Goal: Information Seeking & Learning: Understand process/instructions

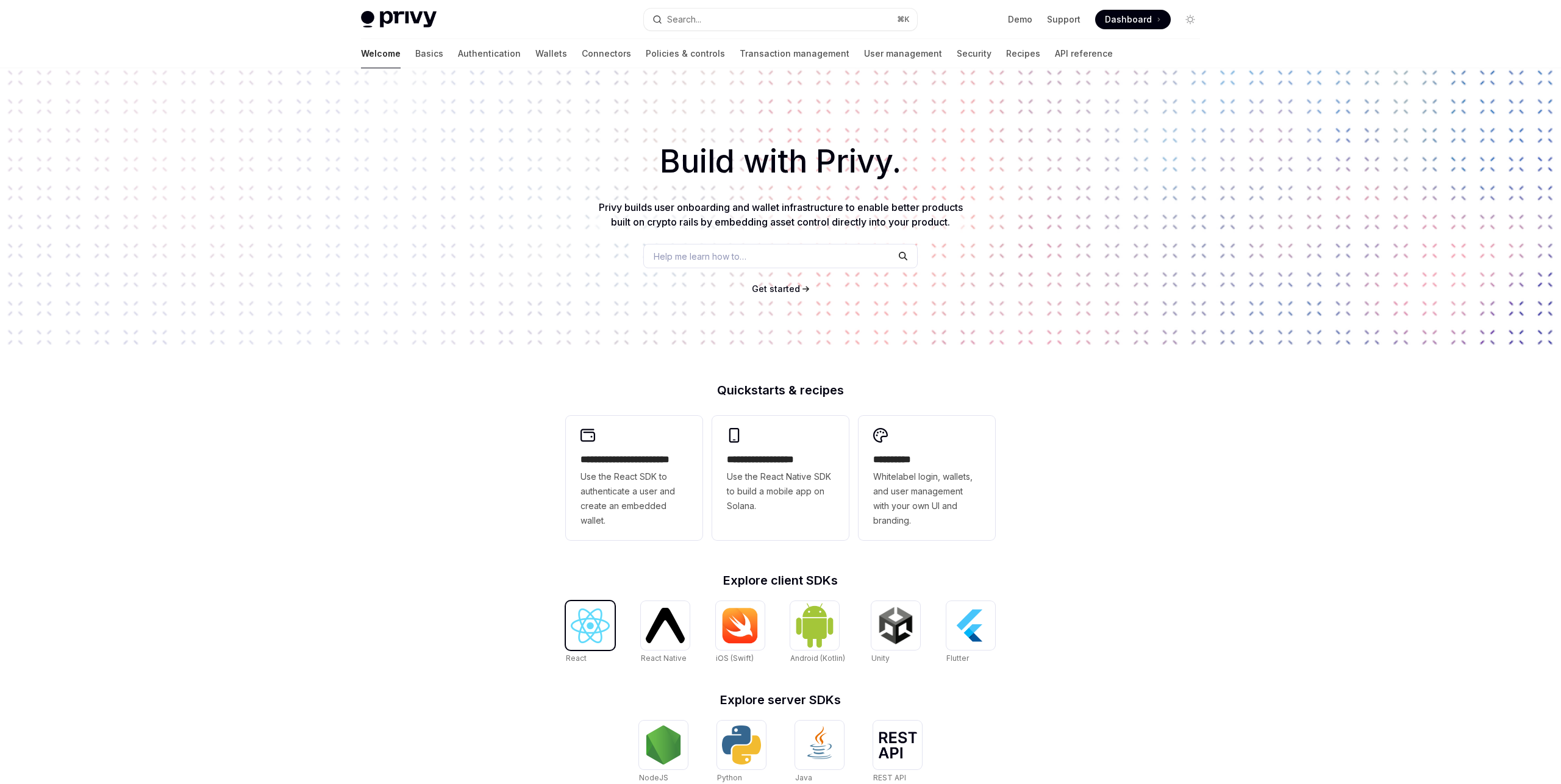
click at [601, 630] on img at bounding box center [590, 625] width 39 height 34
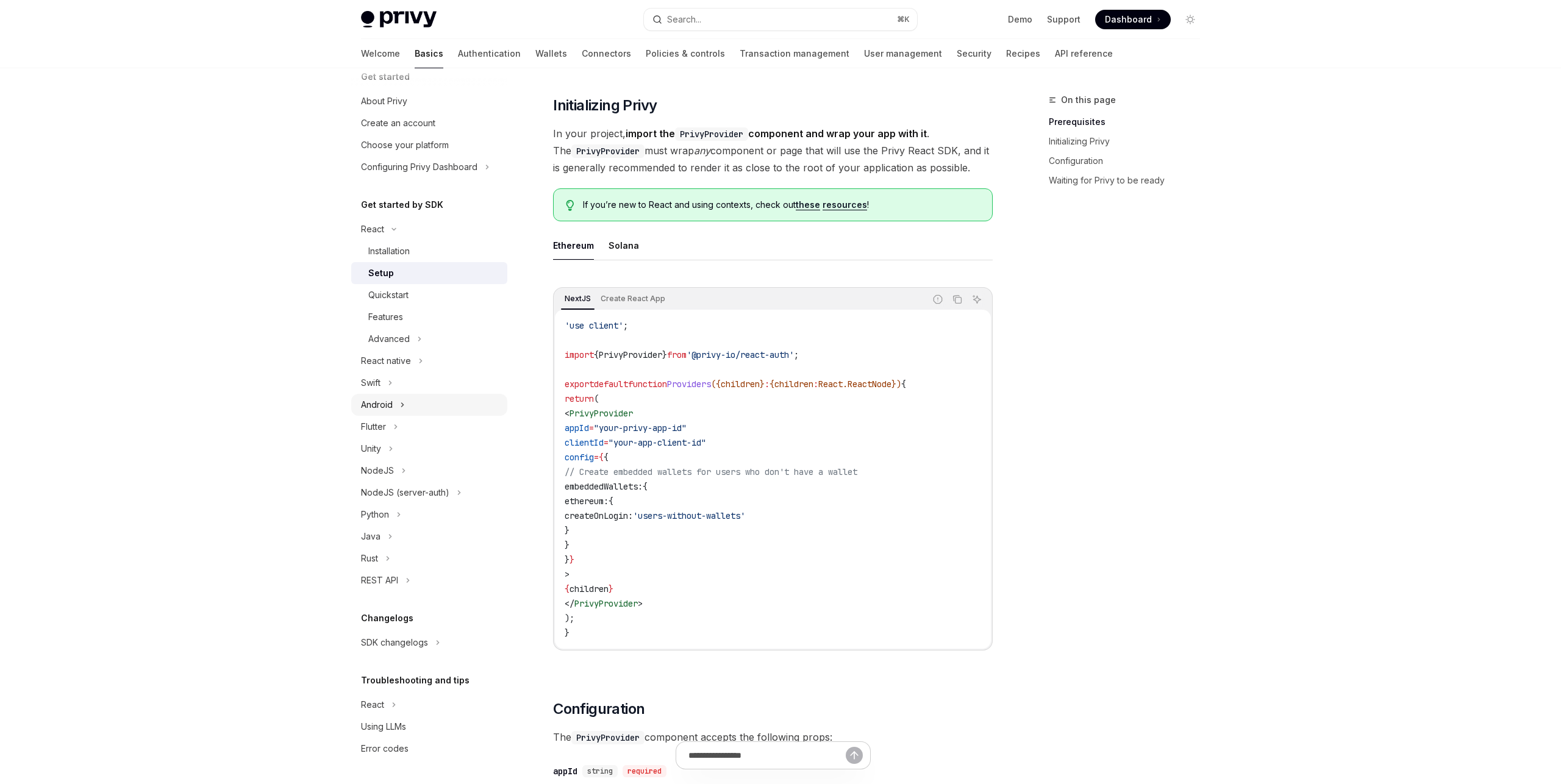
scroll to position [220, 0]
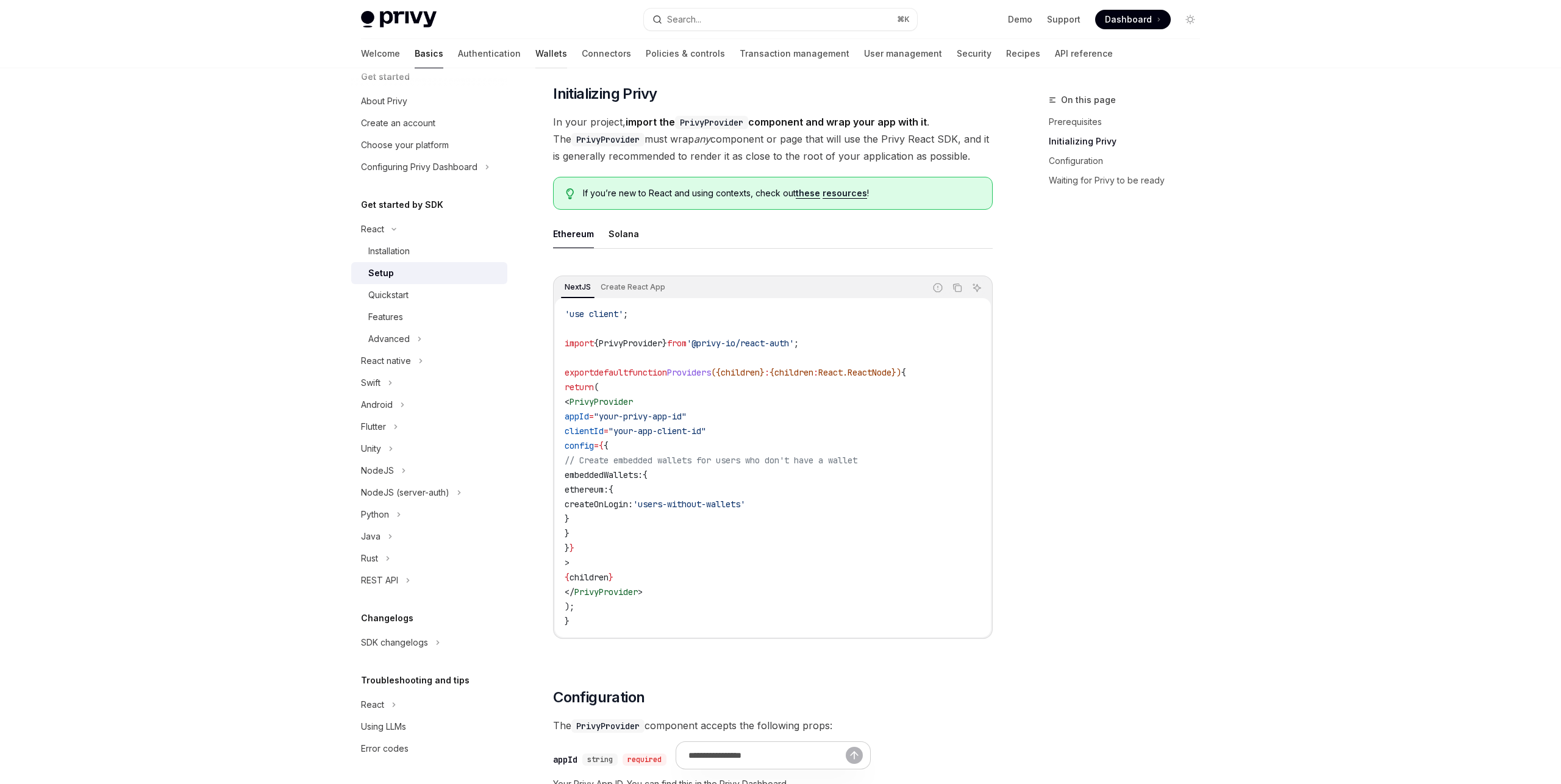
click at [535, 60] on link "Wallets" at bounding box center [551, 54] width 31 height 29
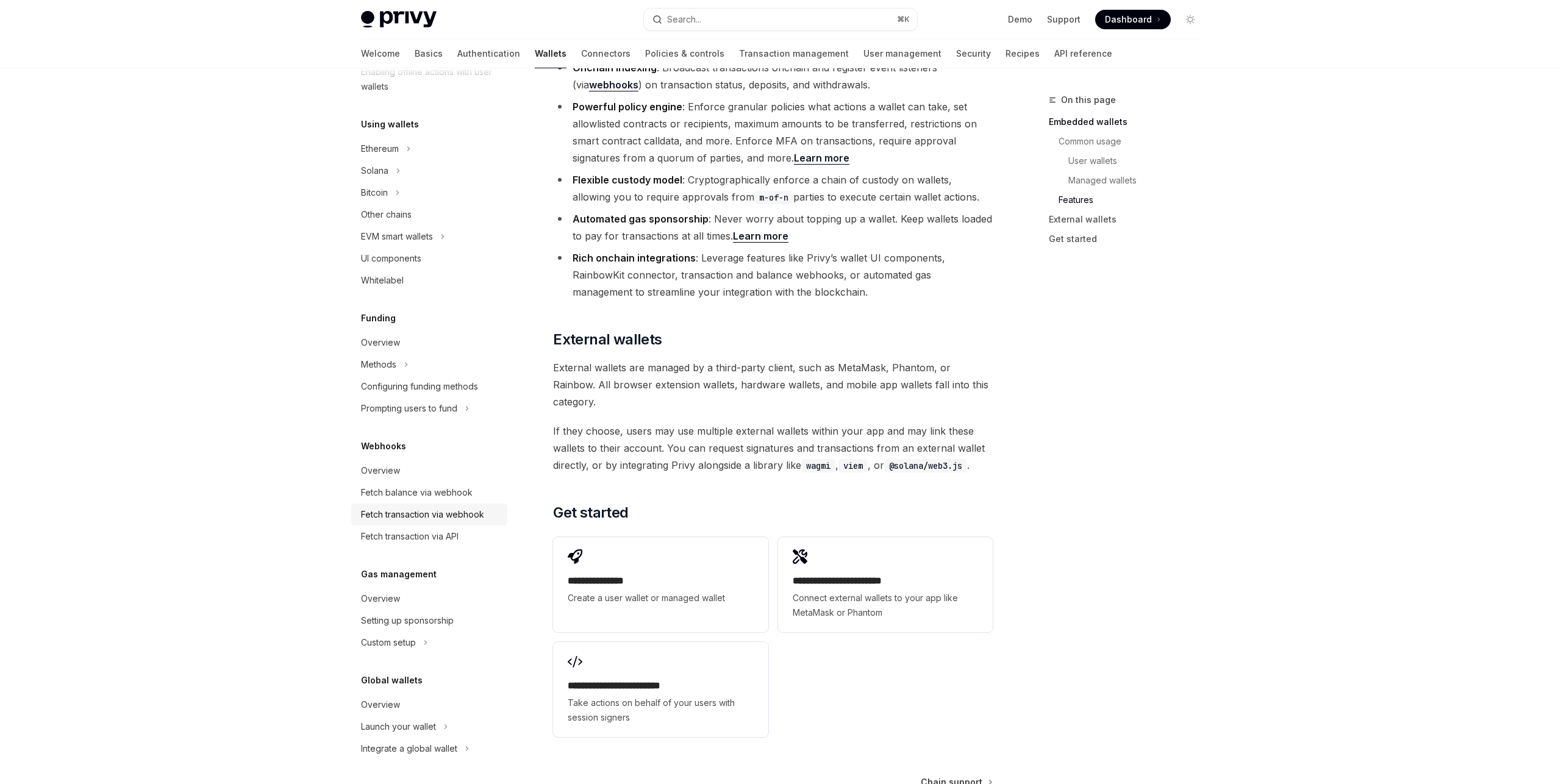
scroll to position [1574, 0]
click at [404, 644] on div "Custom setup" at bounding box center [389, 642] width 55 height 15
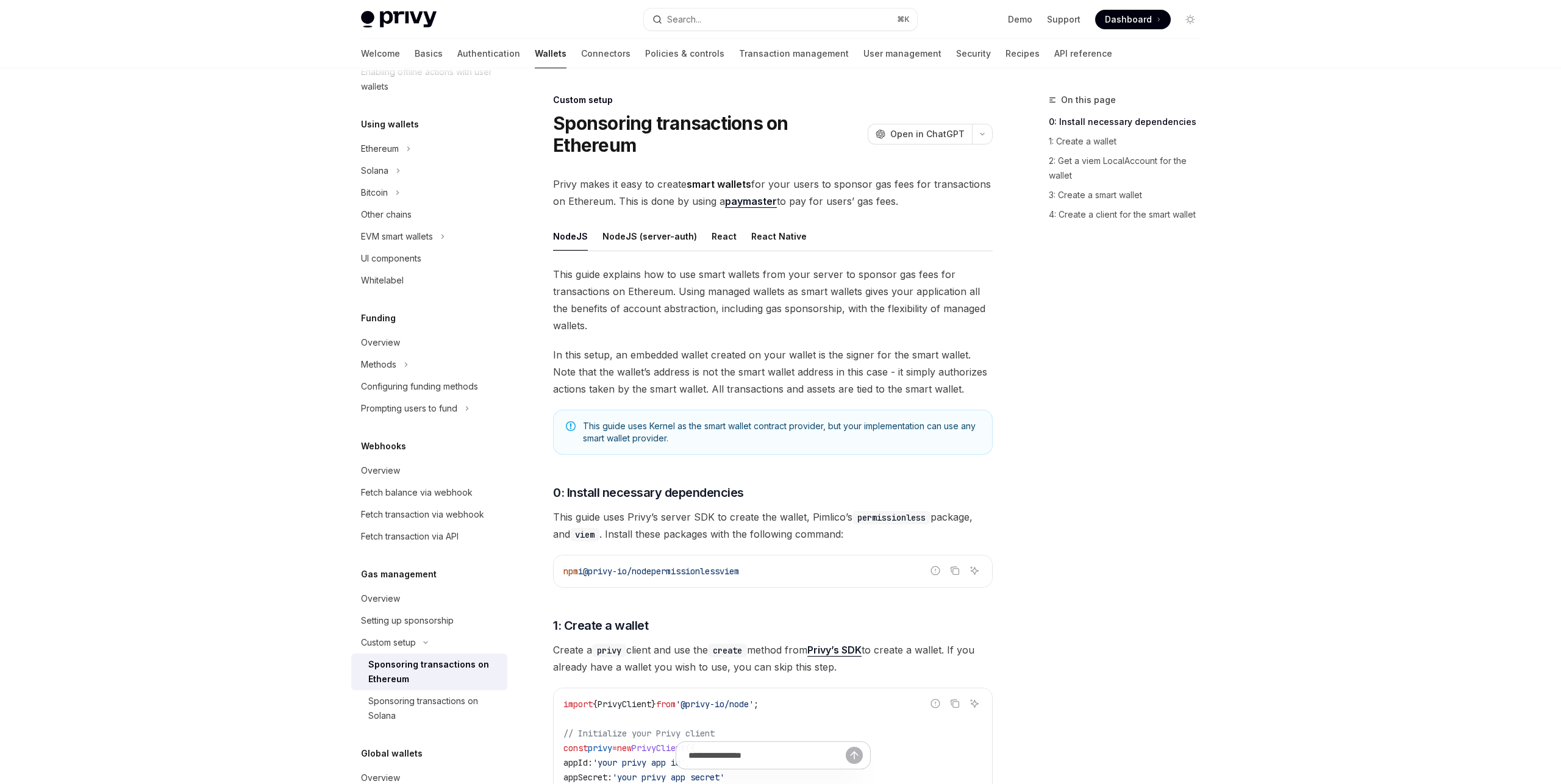
click at [409, 548] on div "Wallets overview Chain support Embedded wallets Create a wallet Get a wallet Up…" at bounding box center [429, 328] width 156 height 1008
click at [417, 538] on div "Fetch transaction via API" at bounding box center [409, 536] width 97 height 15
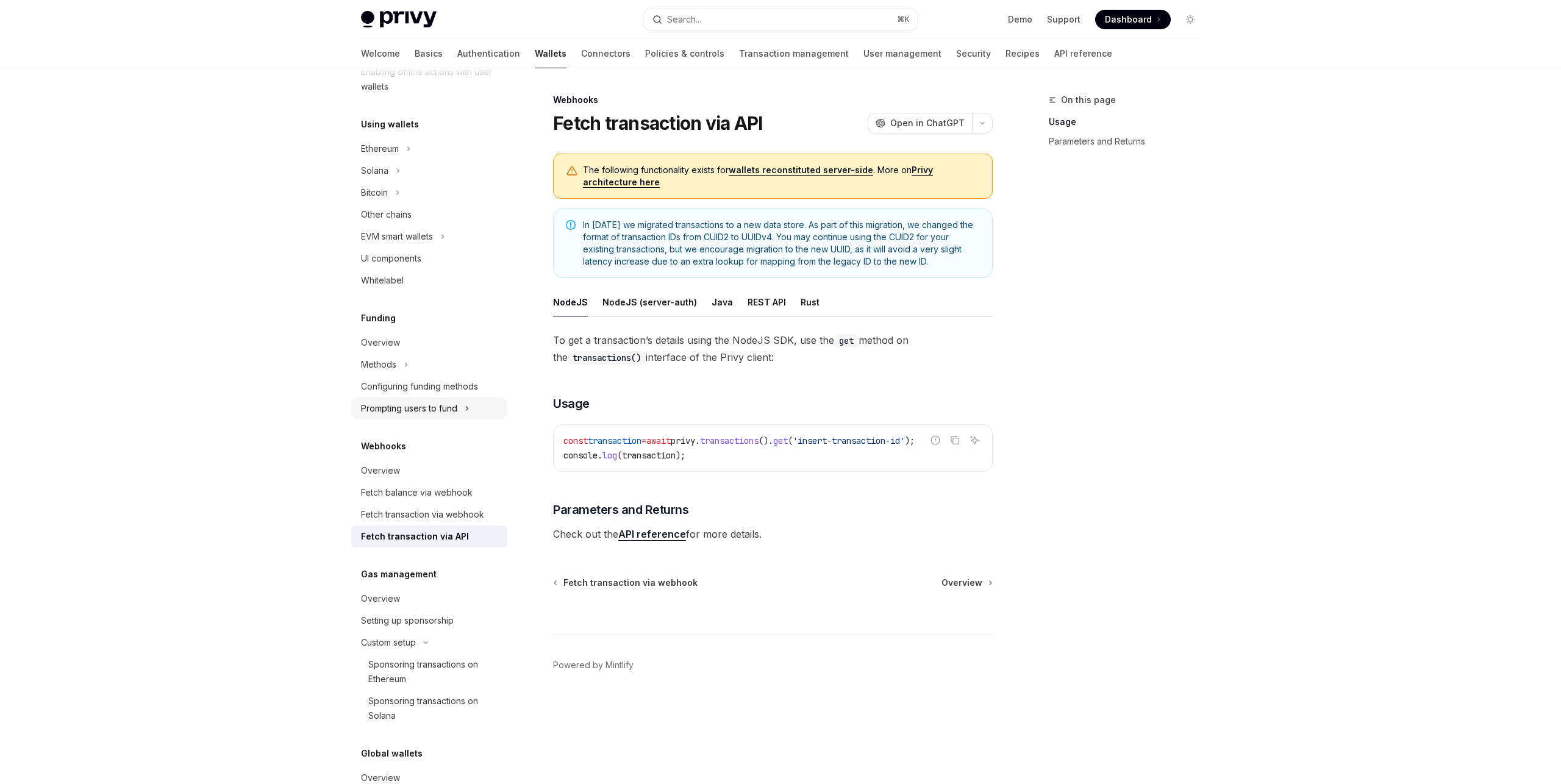
click at [434, 406] on div "Prompting users to fund" at bounding box center [409, 408] width 96 height 15
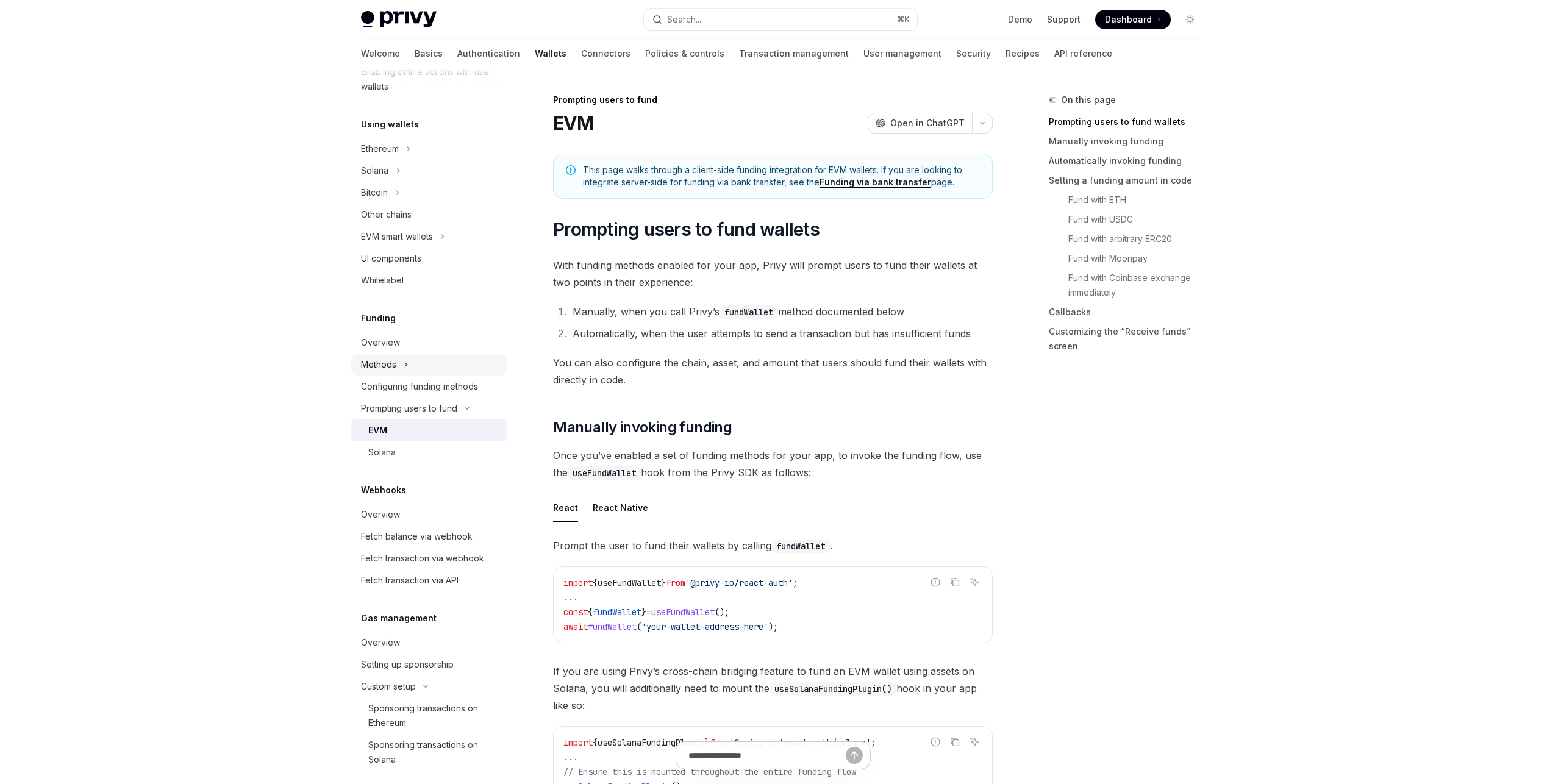
click at [394, 367] on div "Methods" at bounding box center [379, 364] width 35 height 15
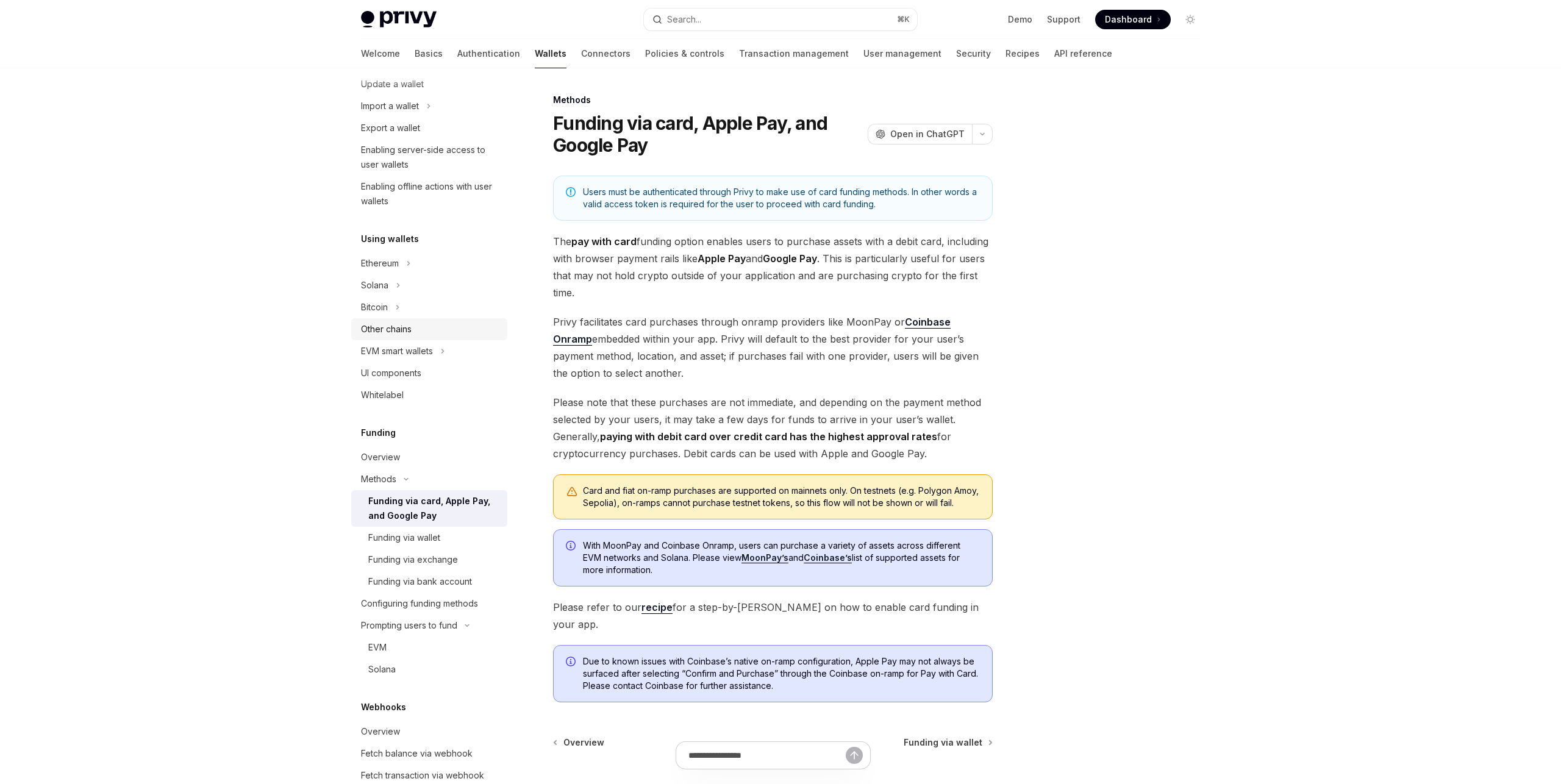
scroll to position [146, 0]
click at [418, 356] on div "EVM smart wallets" at bounding box center [397, 353] width 72 height 15
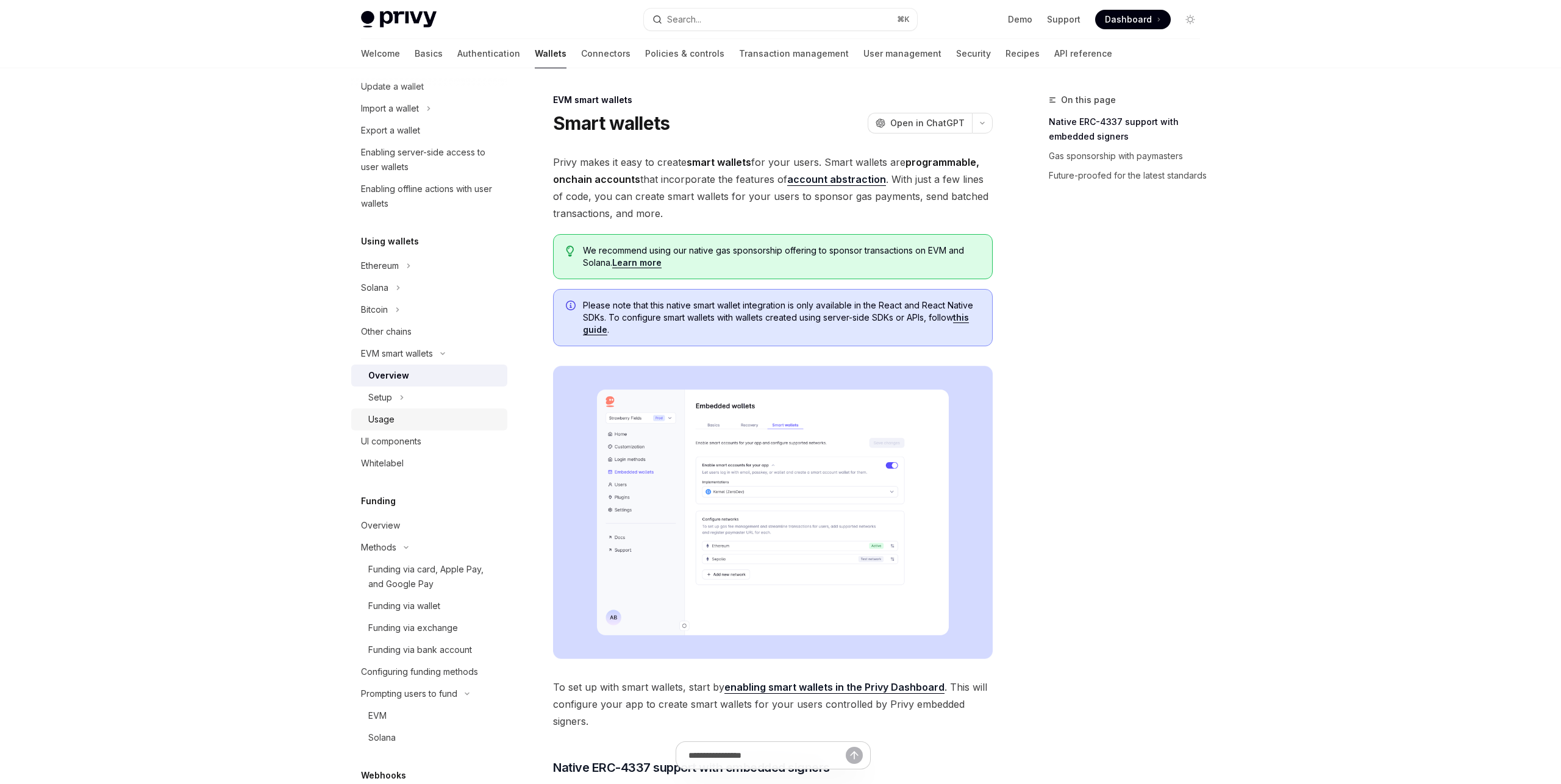
click at [409, 425] on div "Usage" at bounding box center [434, 419] width 132 height 15
type textarea "*"
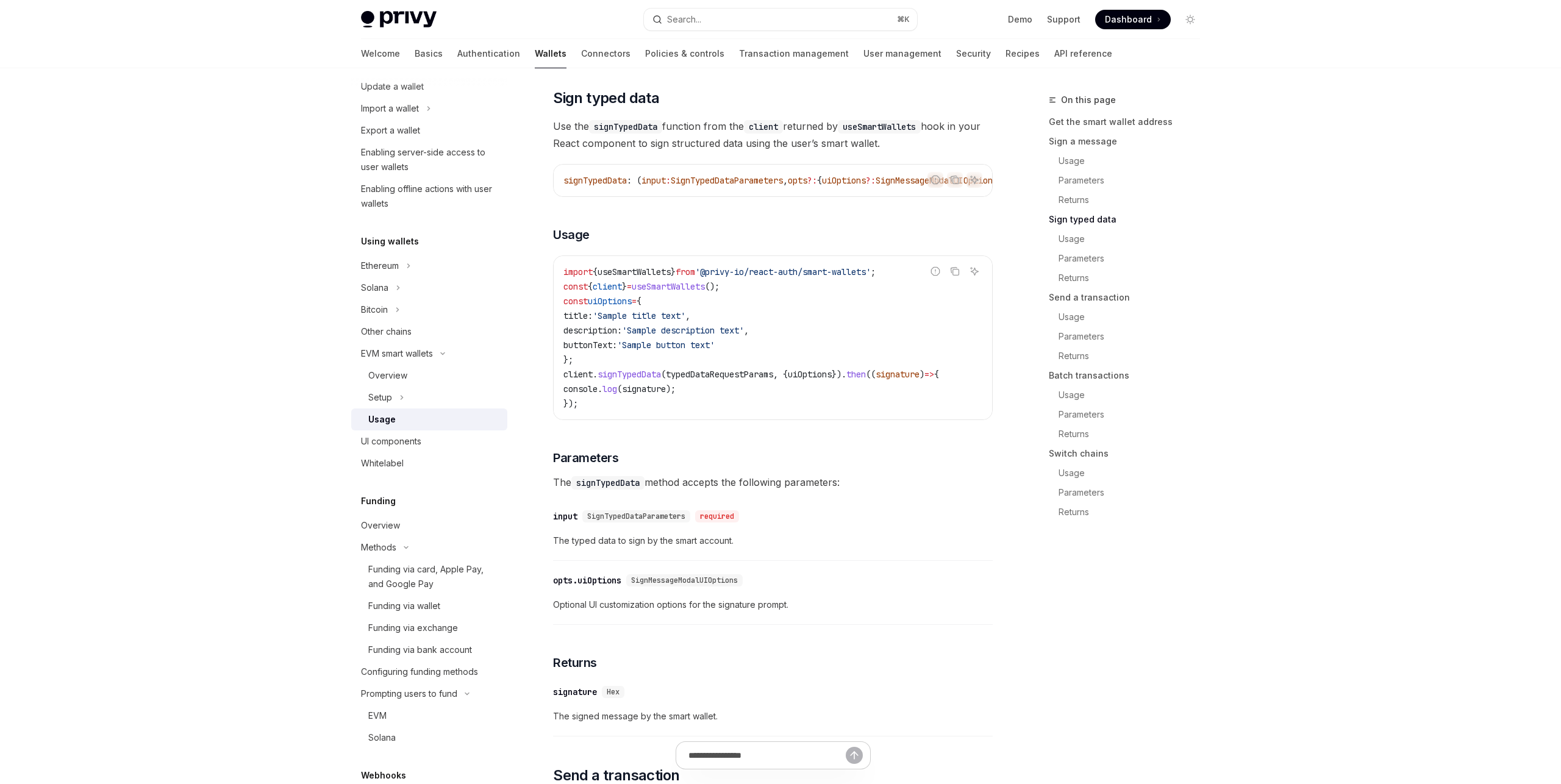
scroll to position [1097, 0]
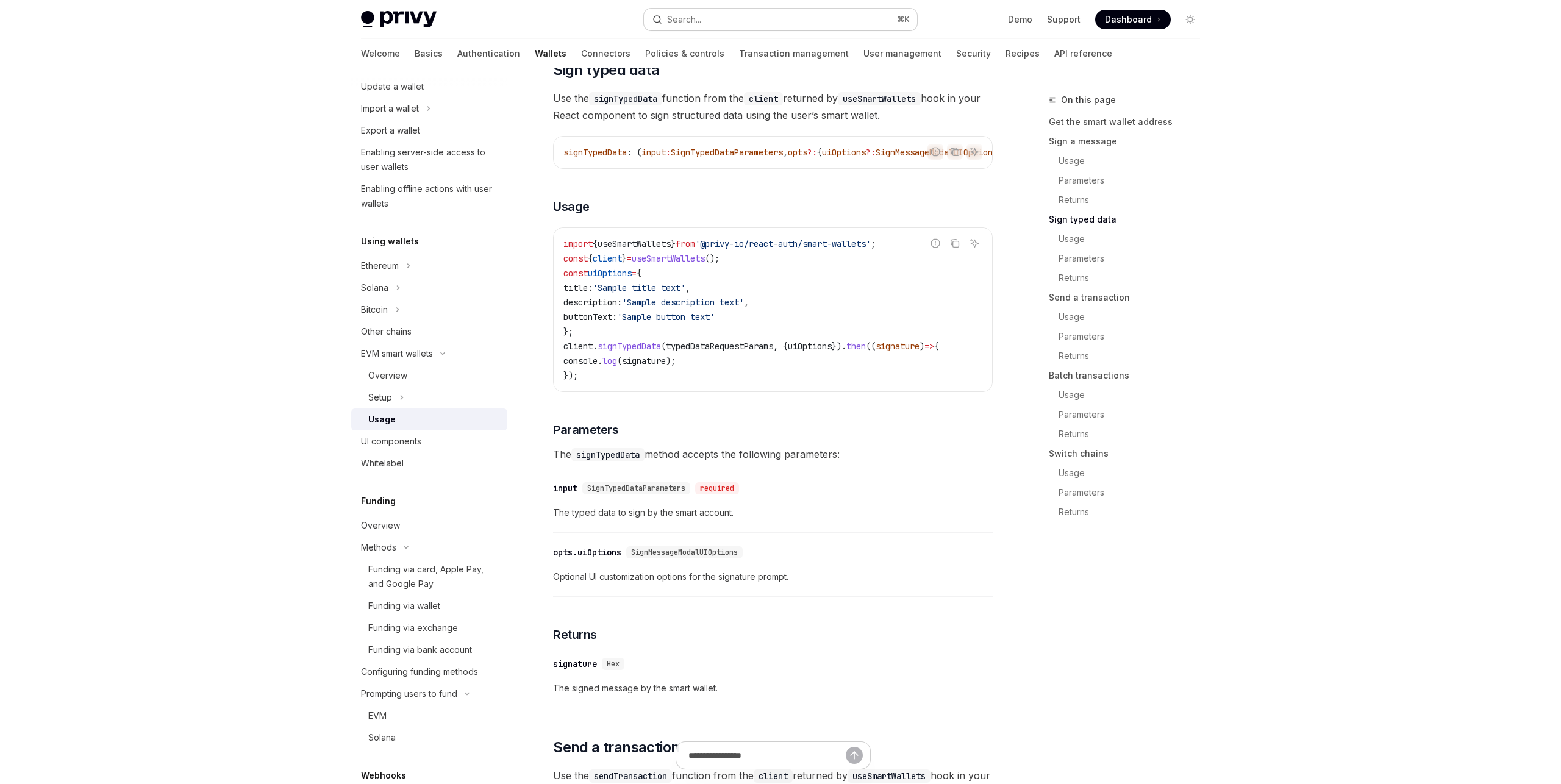
click at [749, 19] on button "Search... ⌘ K" at bounding box center [780, 20] width 273 height 22
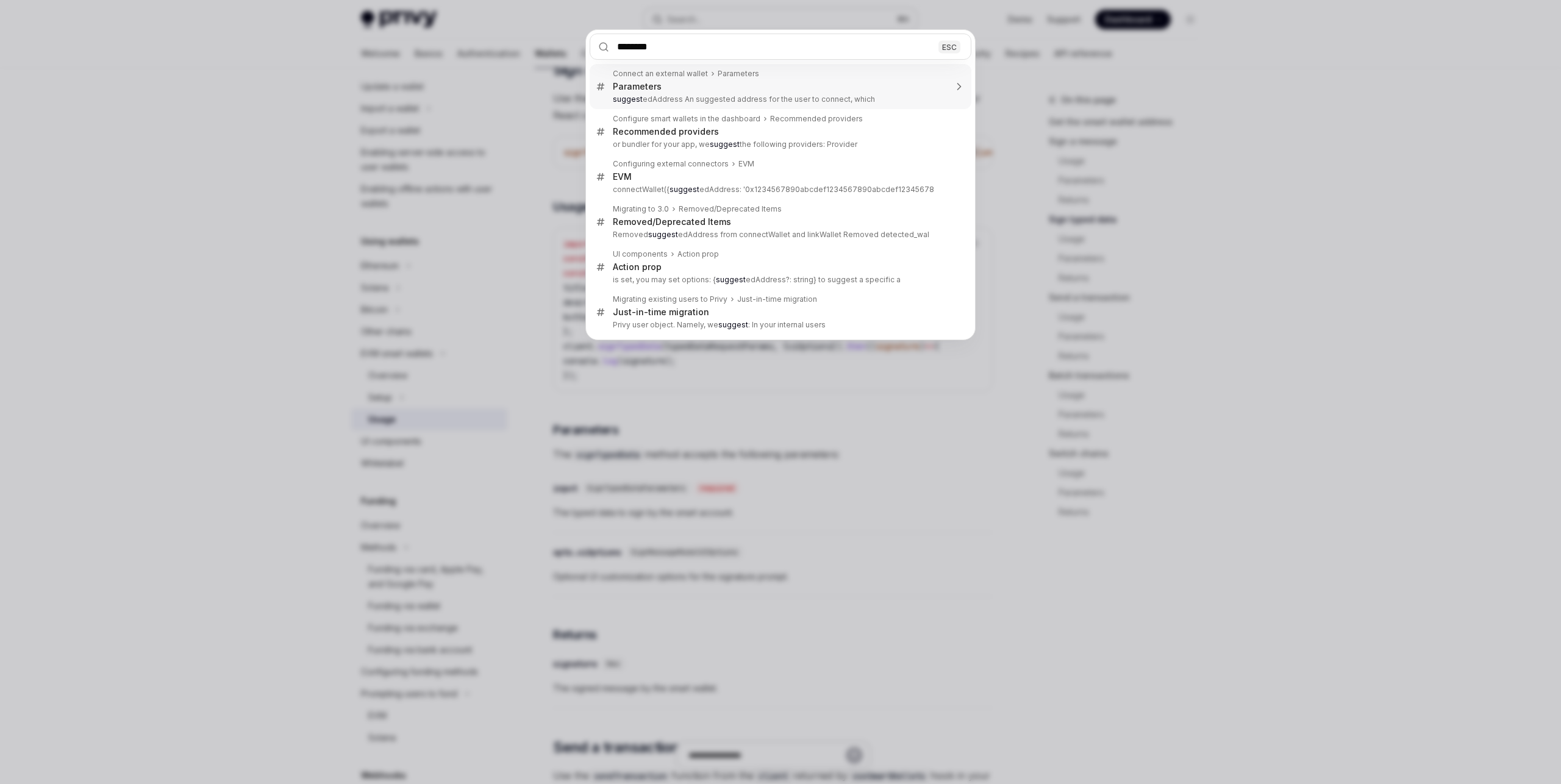
type input "*********"
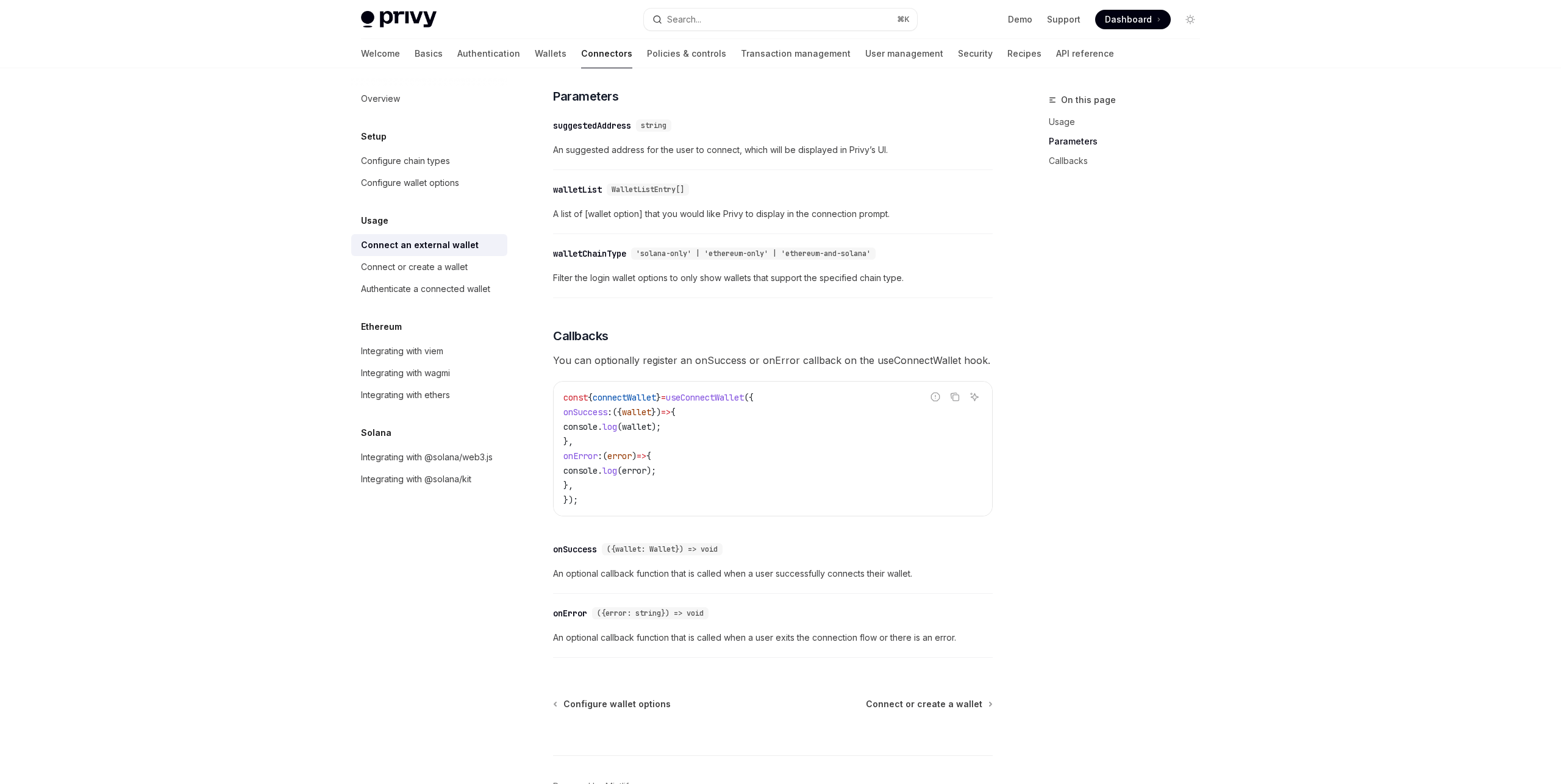
click at [430, 243] on div "Connect an external wallet" at bounding box center [420, 244] width 118 height 15
type textarea "*"
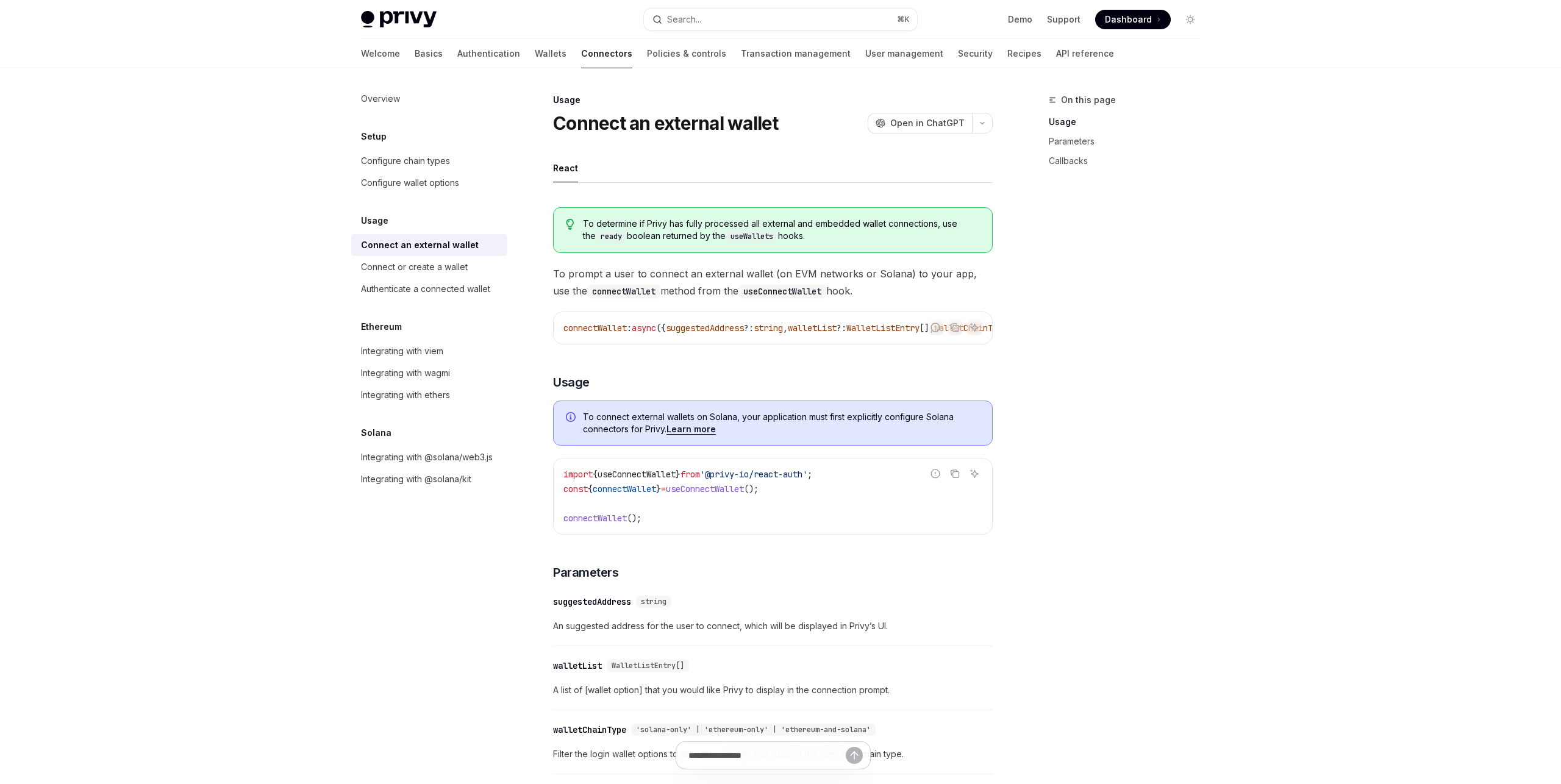
click at [683, 495] on span "useConnectWallet" at bounding box center [704, 488] width 78 height 11
click at [694, 492] on span "useConnectWallet" at bounding box center [704, 488] width 78 height 11
click at [695, 492] on span "useConnectWallet" at bounding box center [704, 488] width 78 height 11
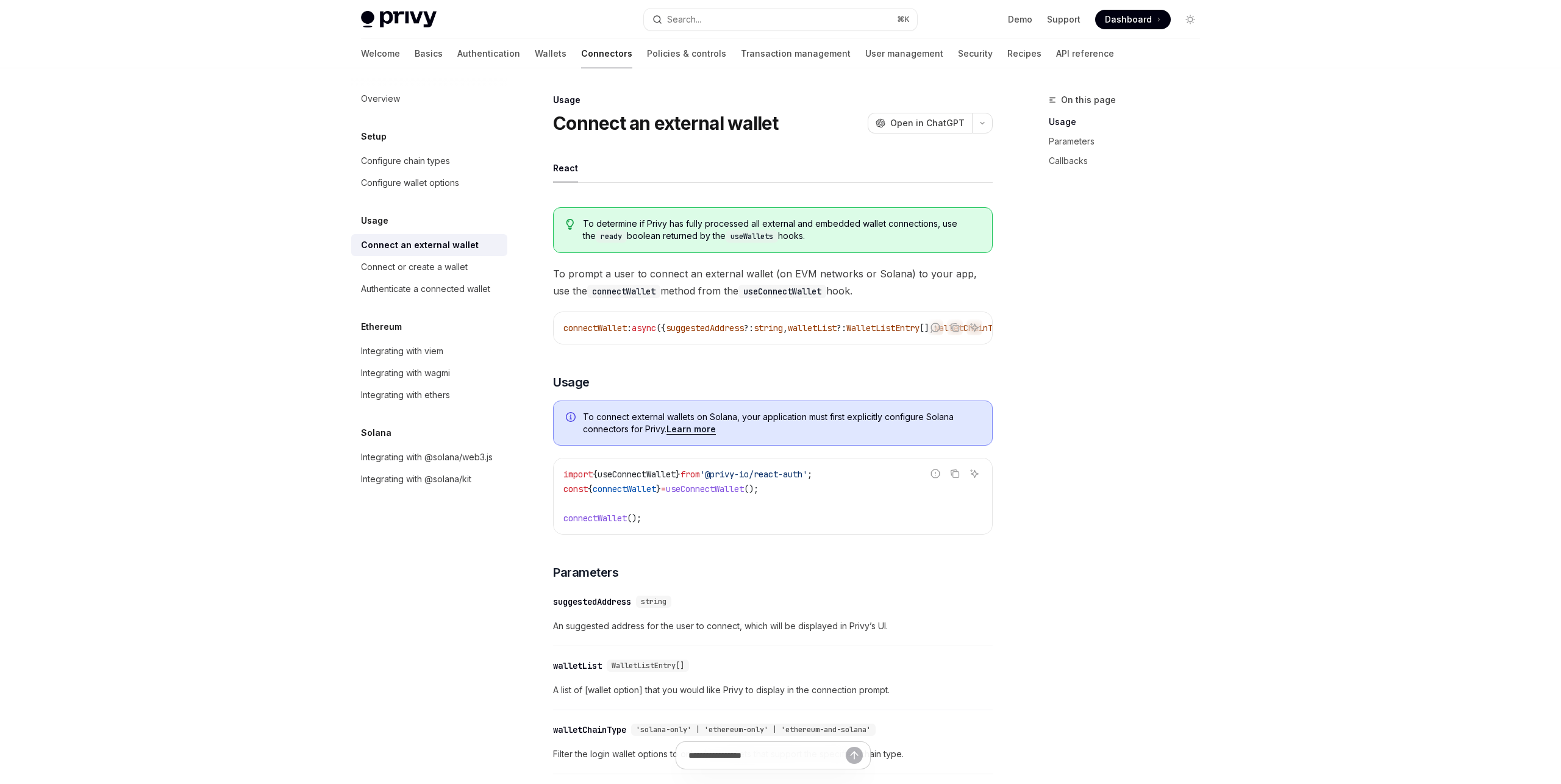
click at [700, 480] on span "from" at bounding box center [690, 474] width 20 height 11
copy code "import { useConnectWallet } from '@privy-io/react-auth' ;"
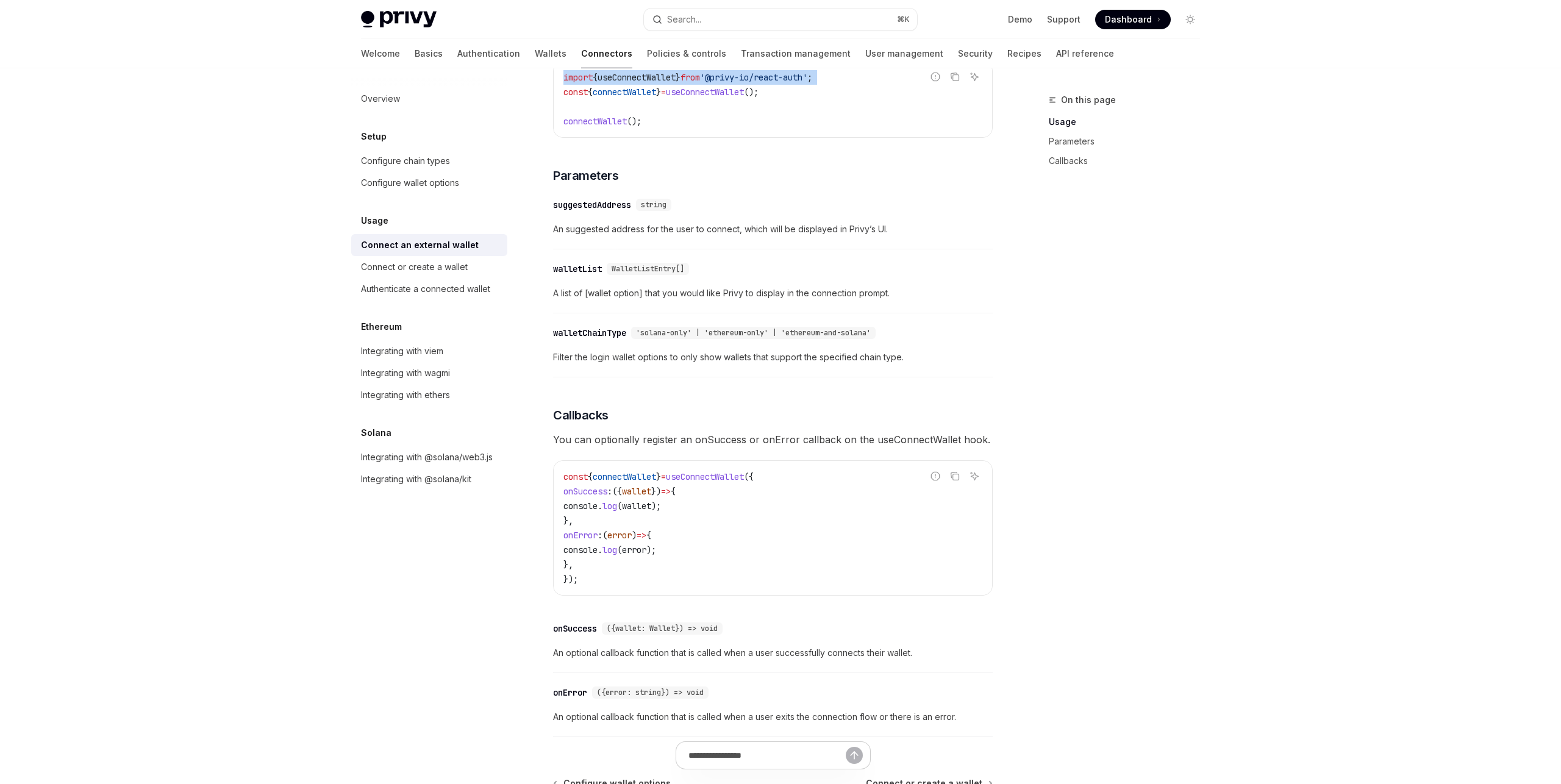
scroll to position [398, 0]
